Goal: Understand process/instructions

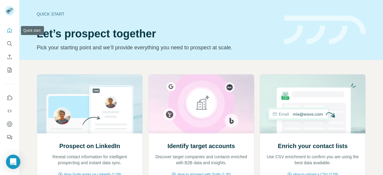
click at [8, 30] on icon "Quick start" at bounding box center [9, 30] width 4 height 4
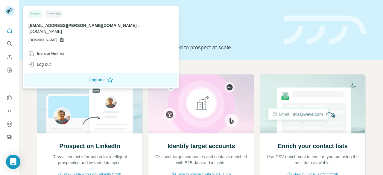
click at [10, 11] on rect at bounding box center [10, 11] width 10 height 10
